Goal: Communication & Community: Answer question/provide support

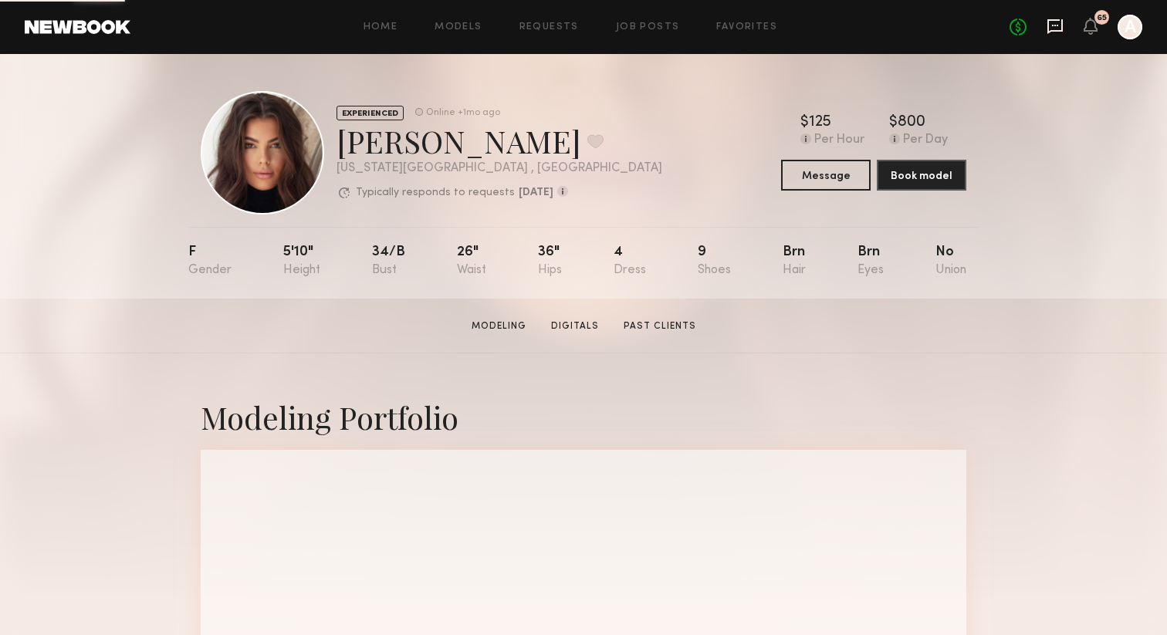
click at [1049, 32] on icon at bounding box center [1054, 26] width 15 height 15
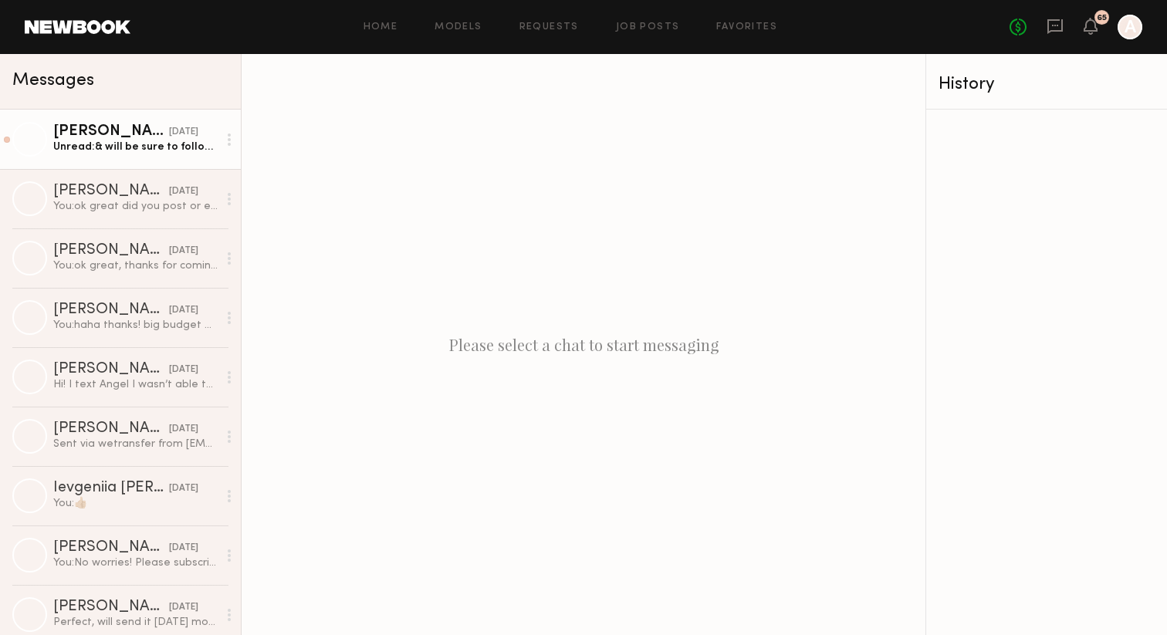
click at [118, 139] on div "[PERSON_NAME]" at bounding box center [111, 131] width 116 height 15
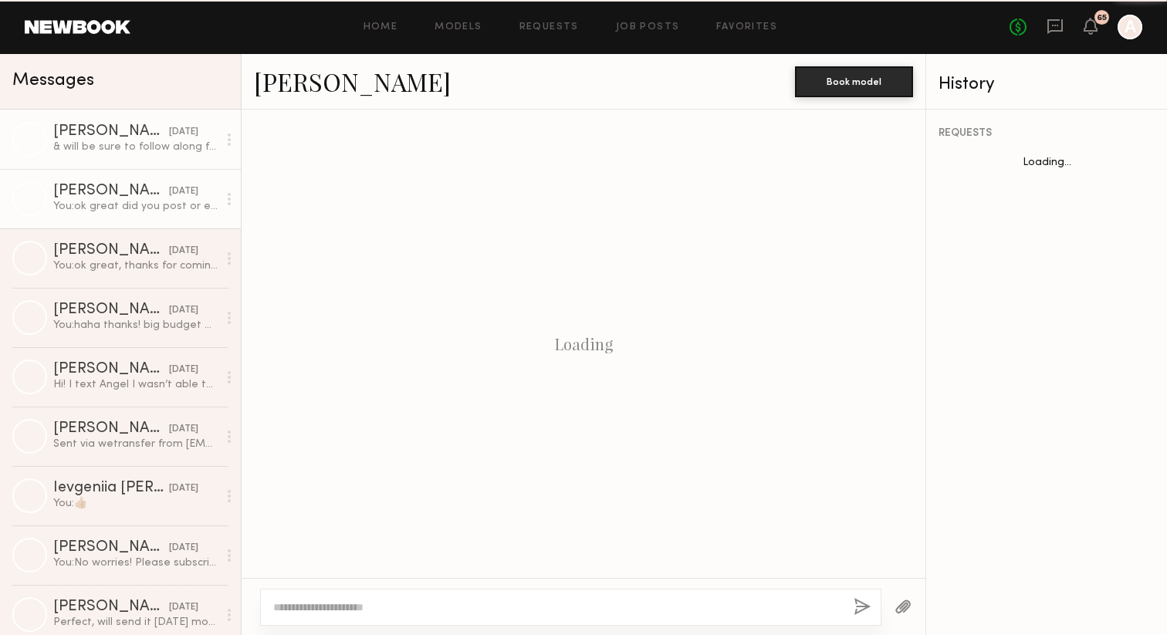
scroll to position [1420, 0]
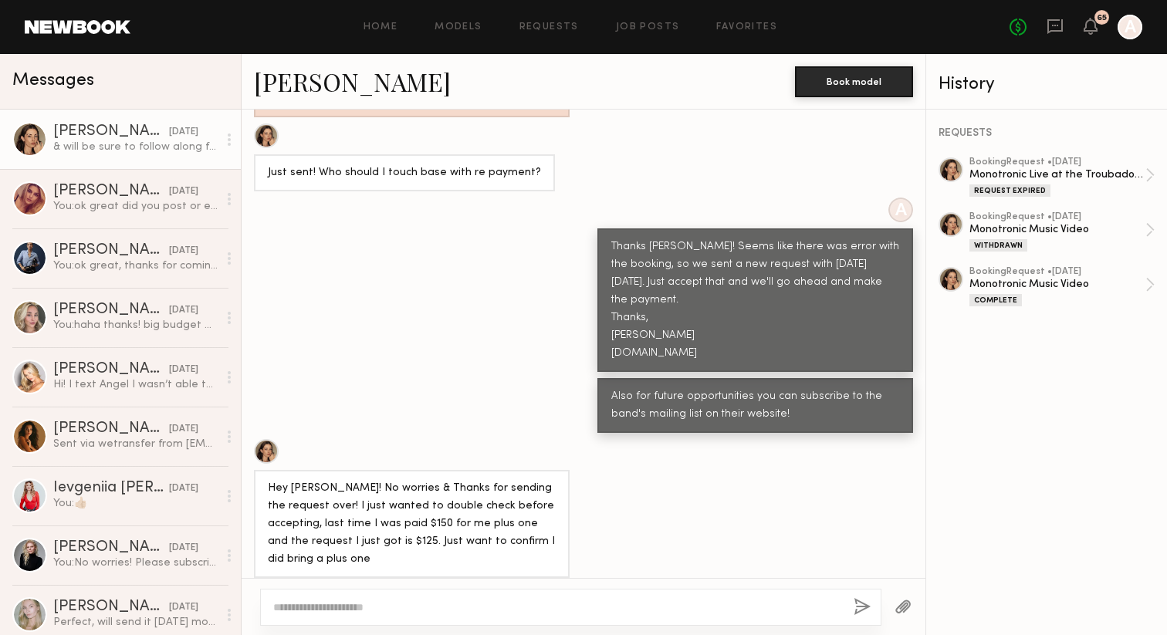
click at [329, 608] on textarea at bounding box center [557, 607] width 568 height 15
click at [977, 170] on div "Monotronic Live at the Troubadour/Music Video Shoot" at bounding box center [1057, 174] width 176 height 15
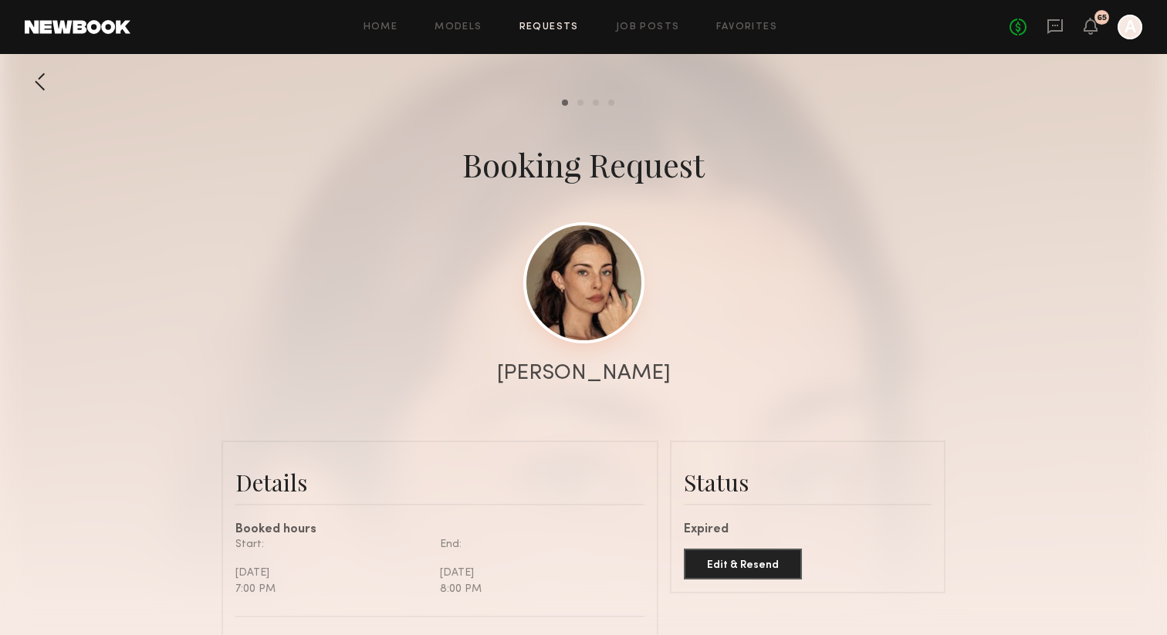
click at [596, 285] on link at bounding box center [583, 282] width 121 height 121
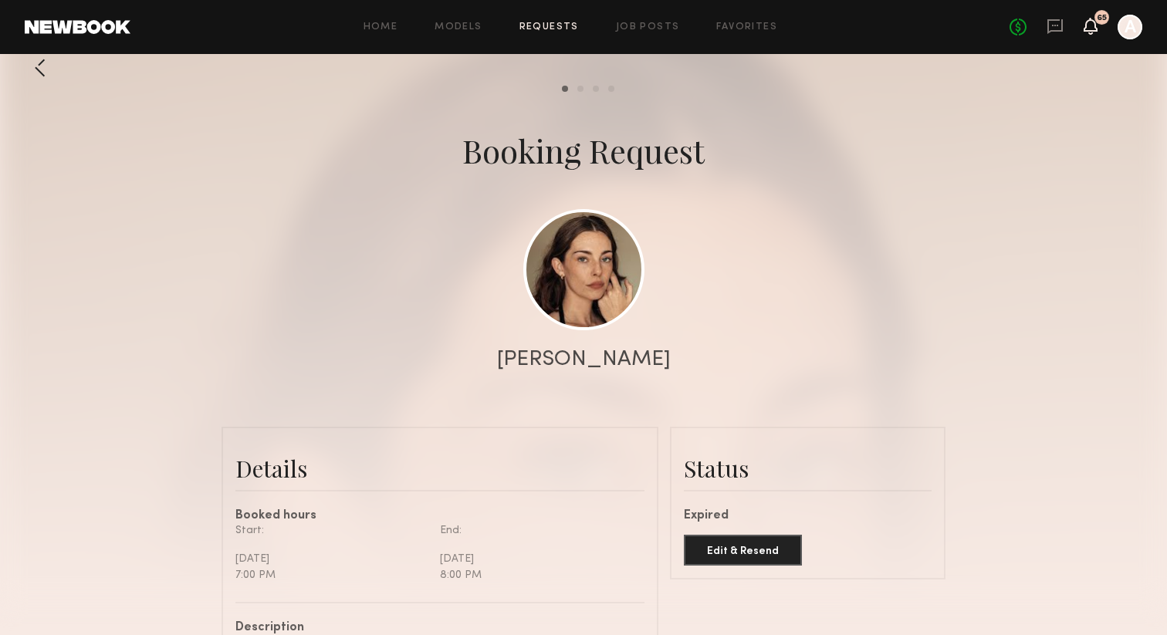
click at [1089, 32] on icon at bounding box center [1090, 26] width 14 height 17
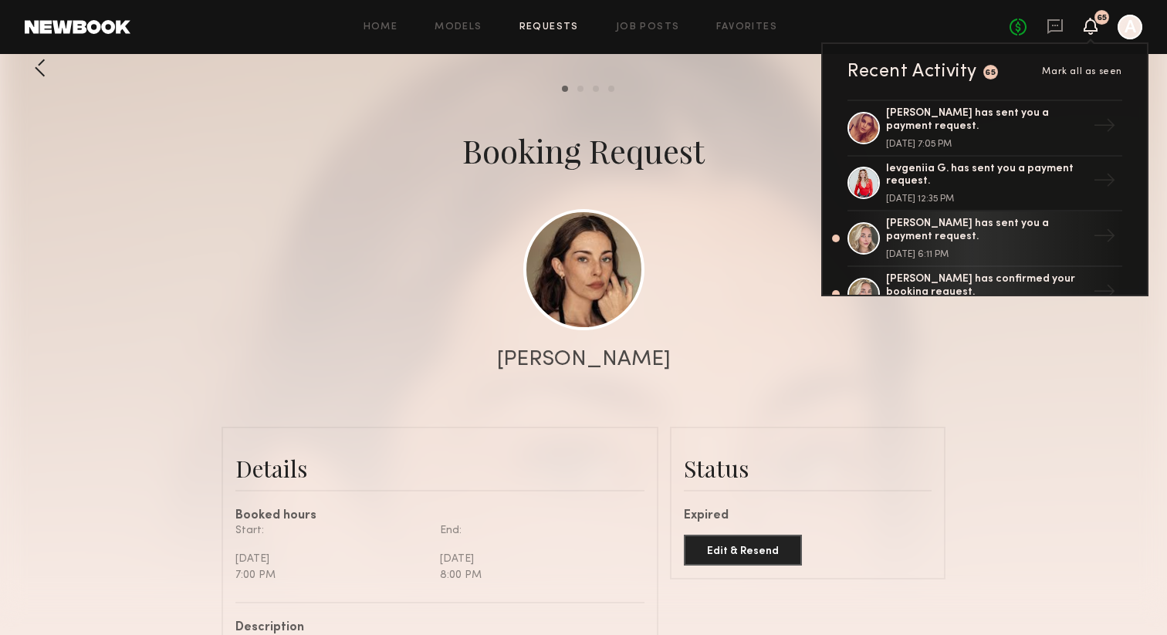
click at [720, 205] on div at bounding box center [583, 294] width 1167 height 617
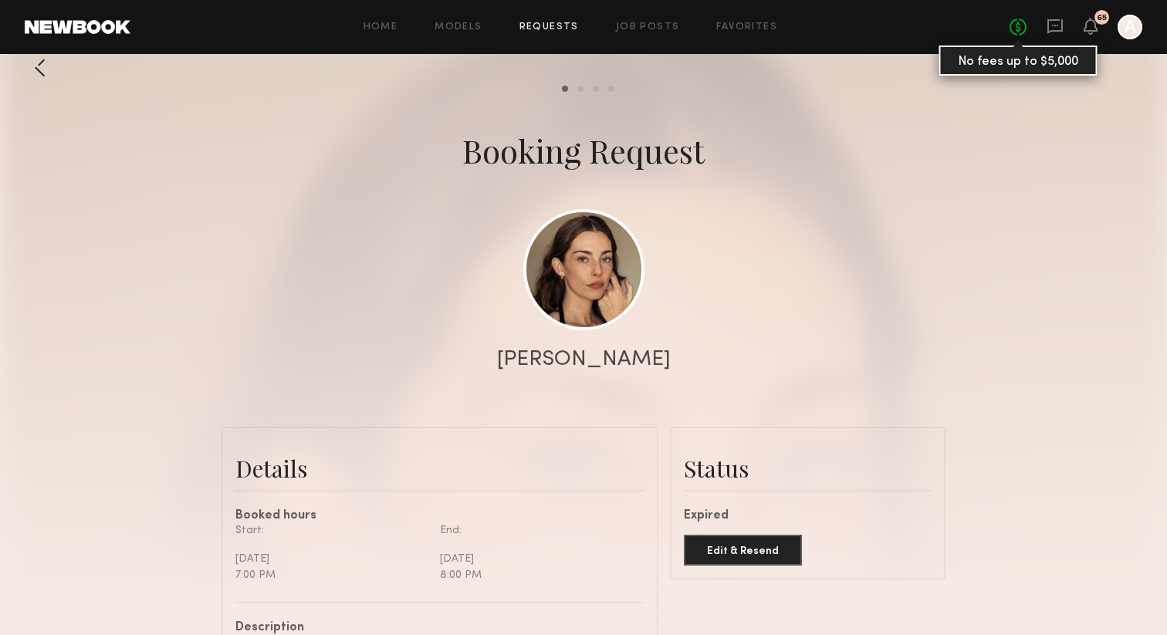
click at [1013, 22] on link "No fees up to $5,000" at bounding box center [1017, 27] width 17 height 17
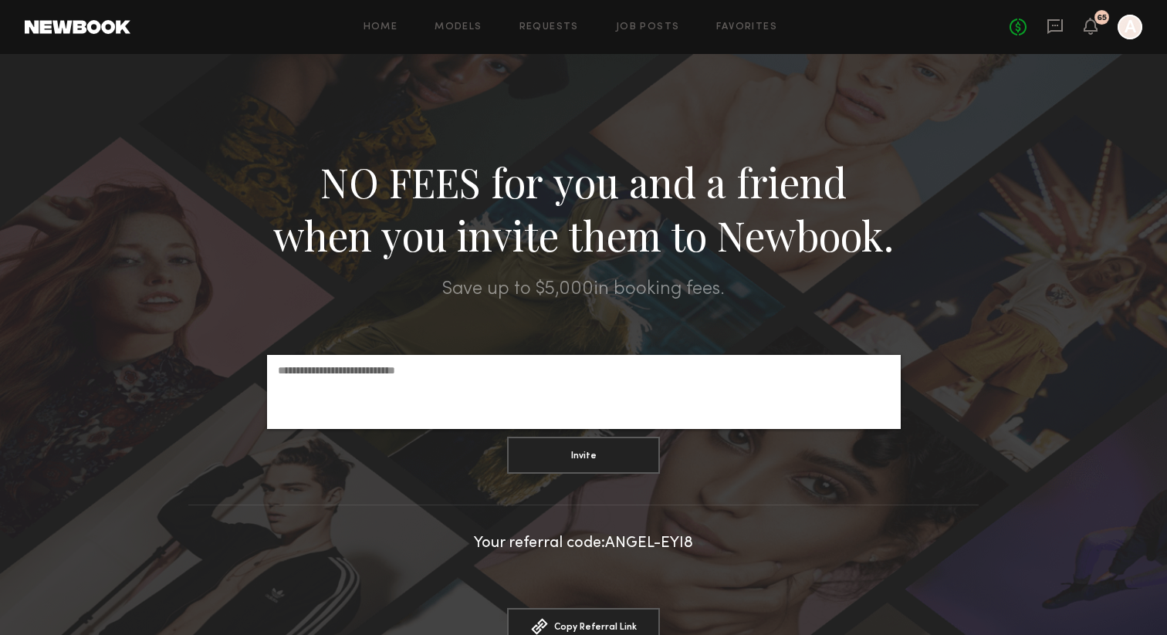
click at [1054, 36] on div "No fees up to $5,000 65 A" at bounding box center [1075, 27] width 133 height 25
click at [1054, 25] on icon at bounding box center [1055, 26] width 6 height 2
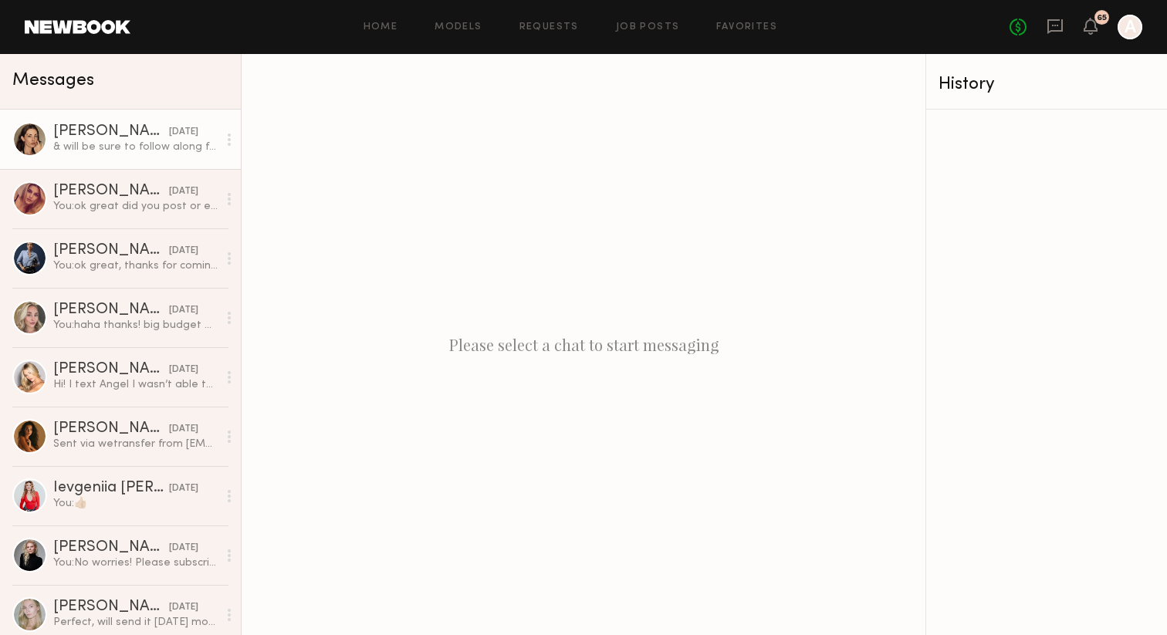
click at [118, 133] on div "[PERSON_NAME]" at bounding box center [111, 131] width 116 height 15
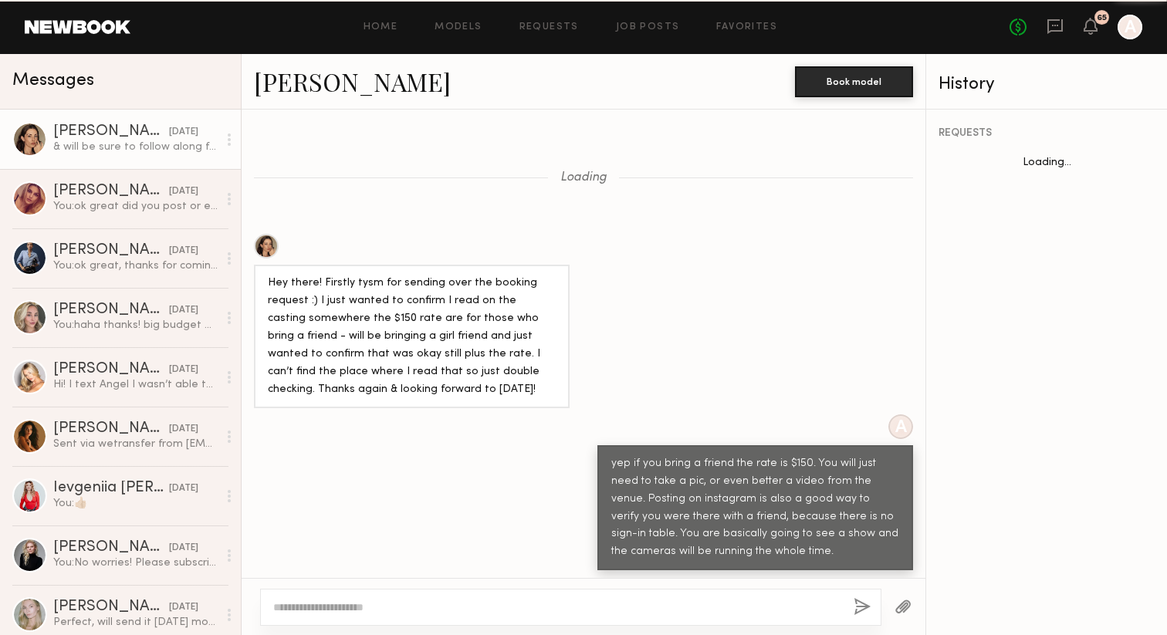
scroll to position [5500, 0]
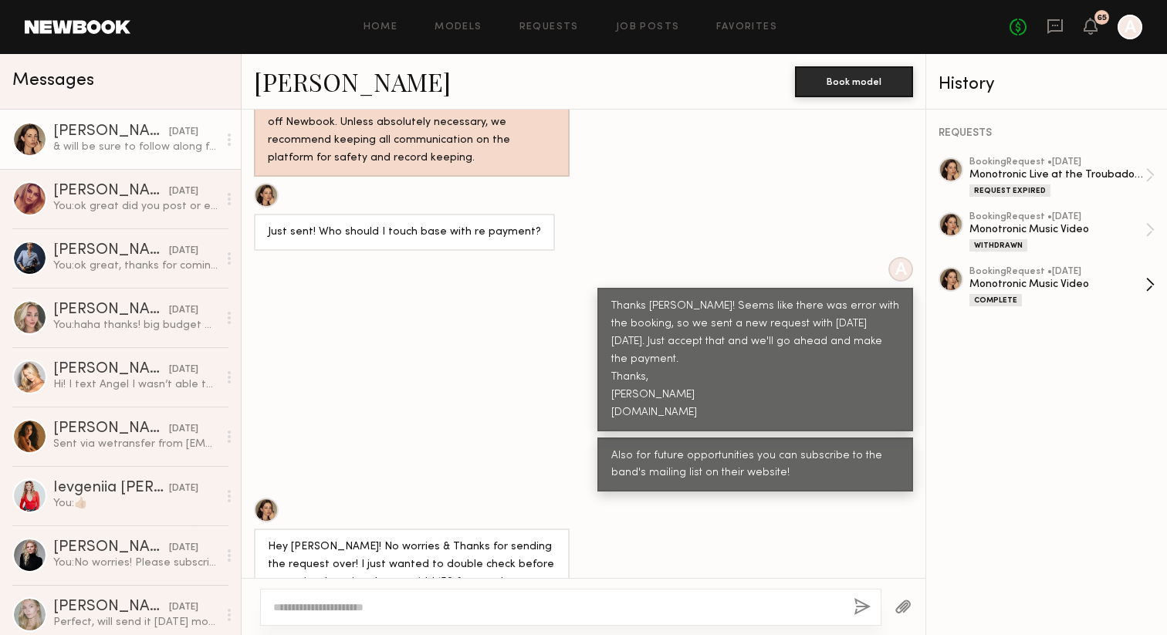
click at [1014, 285] on div "Monotronic Music Video" at bounding box center [1057, 284] width 176 height 15
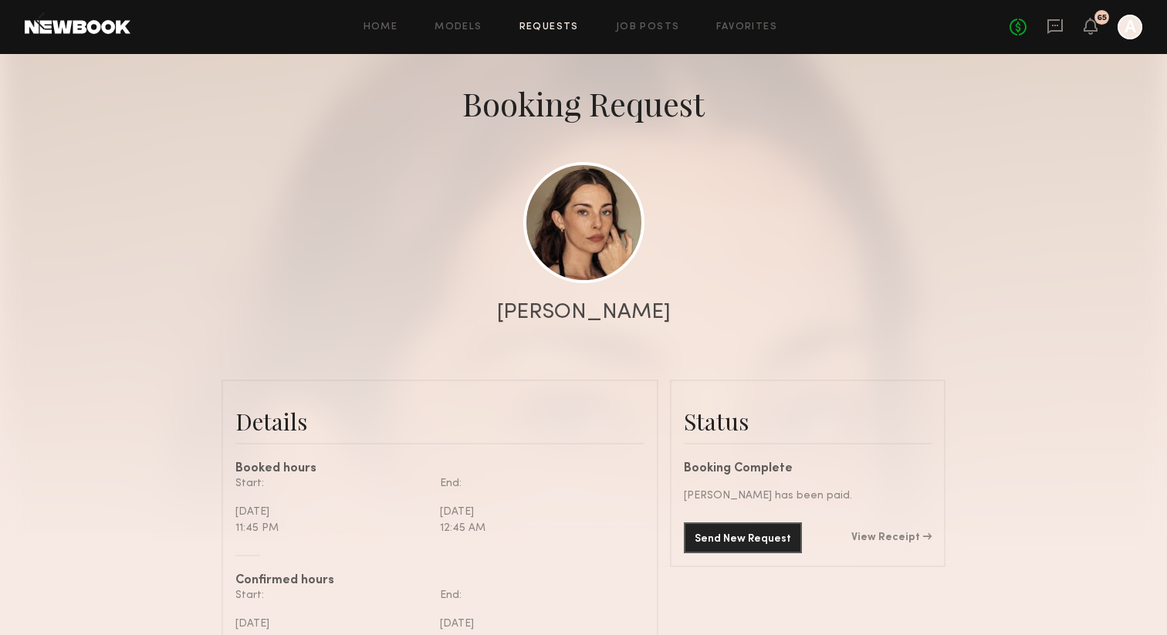
scroll to position [111, 0]
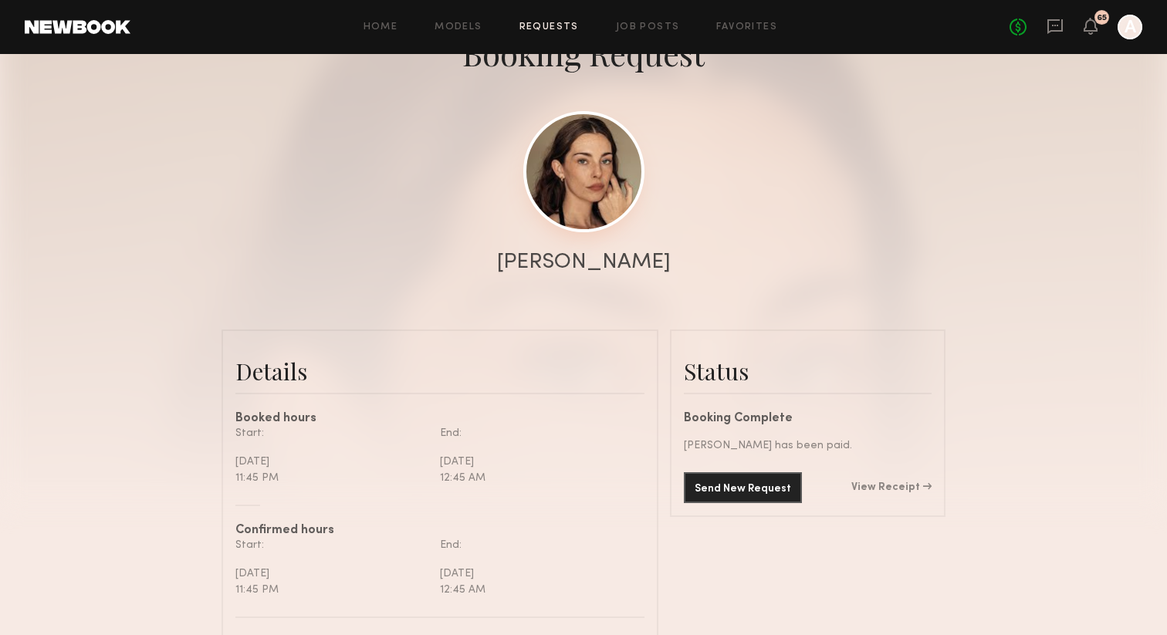
click at [589, 151] on link at bounding box center [583, 171] width 121 height 121
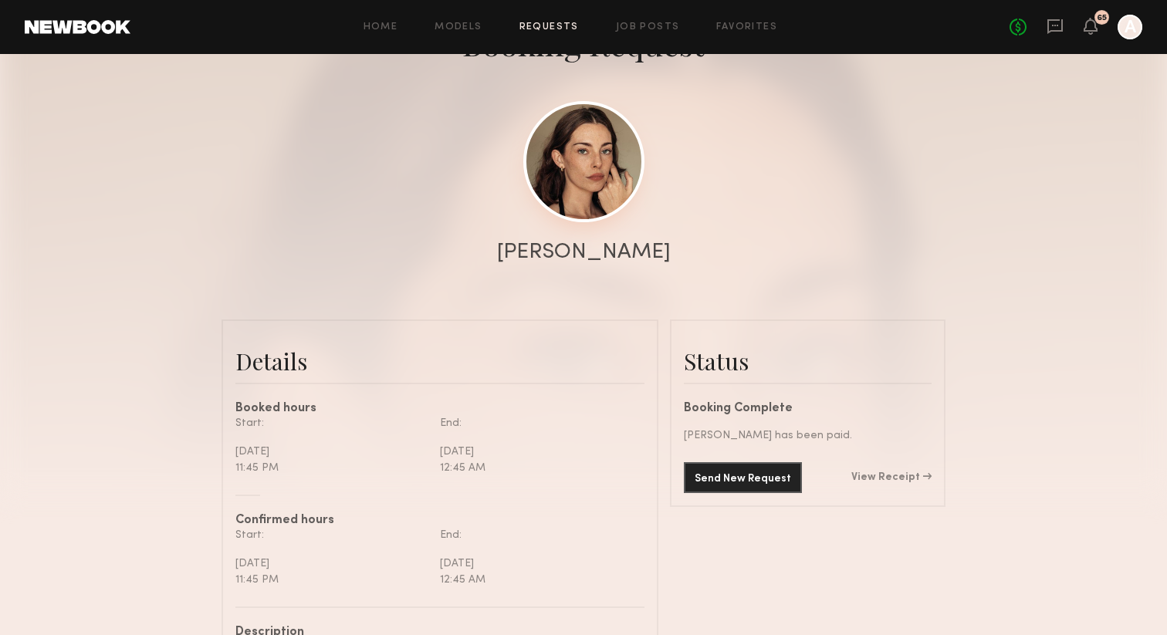
scroll to position [5644, 0]
click at [1054, 30] on icon at bounding box center [1054, 26] width 15 height 15
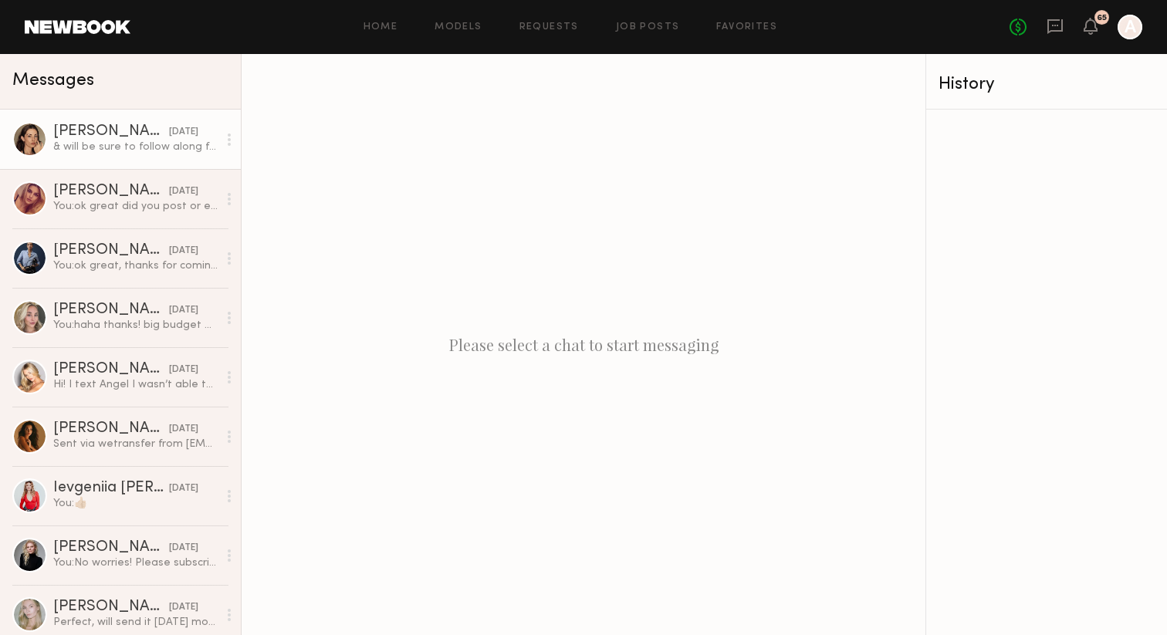
click at [108, 143] on div "& will be sure to follow along for future updates :)" at bounding box center [135, 147] width 164 height 15
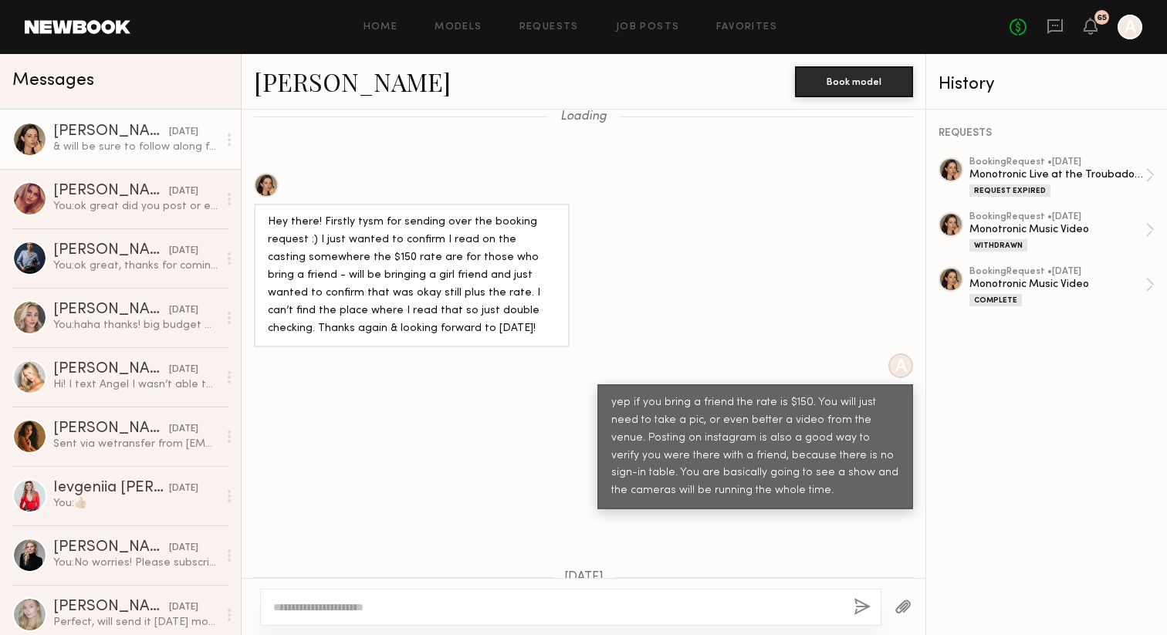
scroll to position [505, 0]
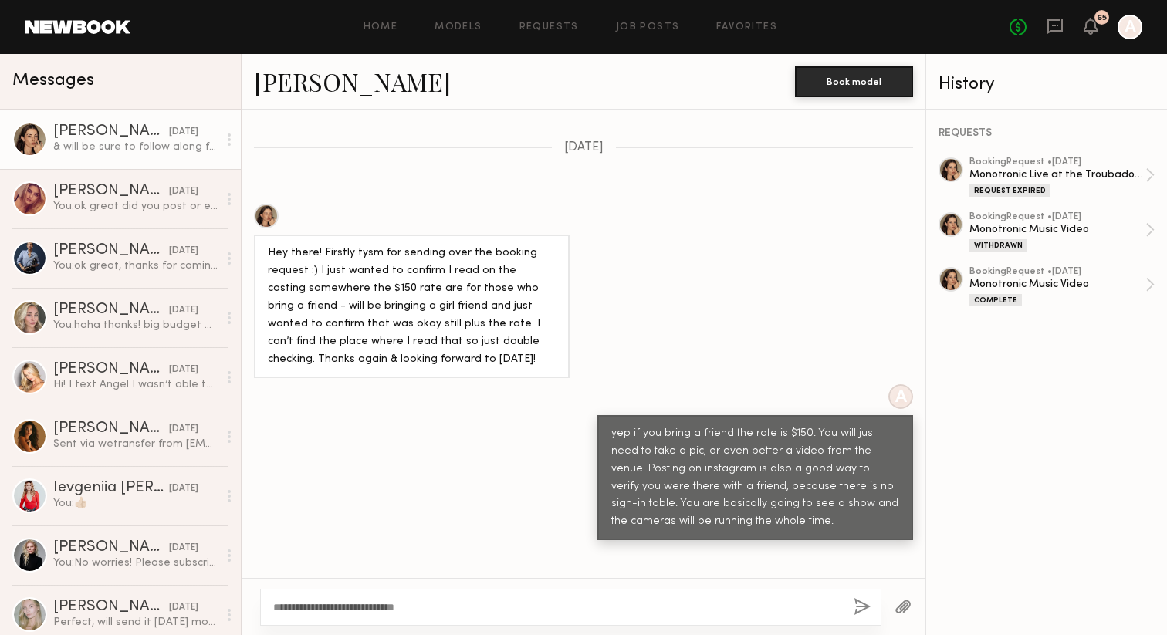
type textarea "**********"
click at [860, 610] on button "button" at bounding box center [861, 607] width 17 height 19
